Goal: Transaction & Acquisition: Book appointment/travel/reservation

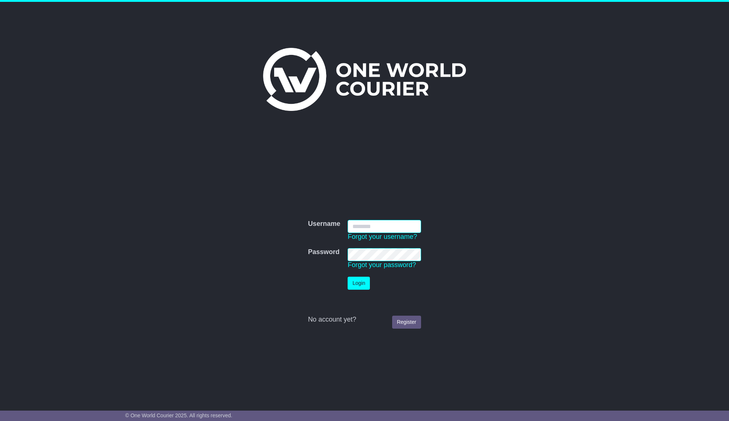
click at [379, 227] on input "Username" at bounding box center [383, 226] width 73 height 13
type input "**********"
click at [365, 280] on button "Login" at bounding box center [358, 283] width 22 height 13
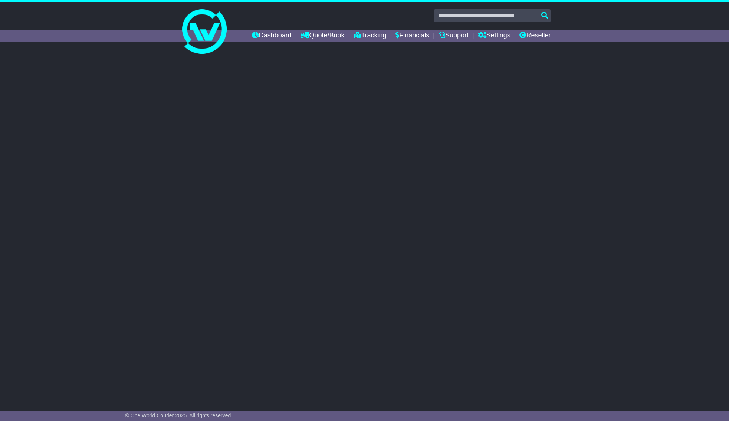
select select "**"
